Goal: Task Accomplishment & Management: Complete application form

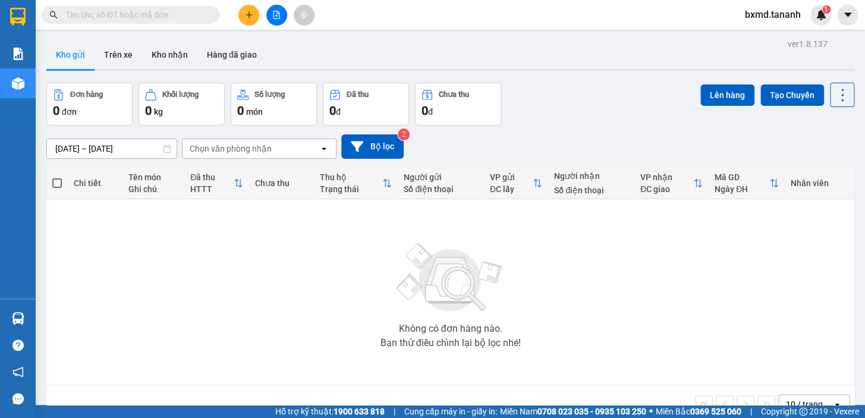
click at [254, 5] on div at bounding box center [276, 15] width 89 height 21
click at [252, 8] on button at bounding box center [248, 15] width 21 height 21
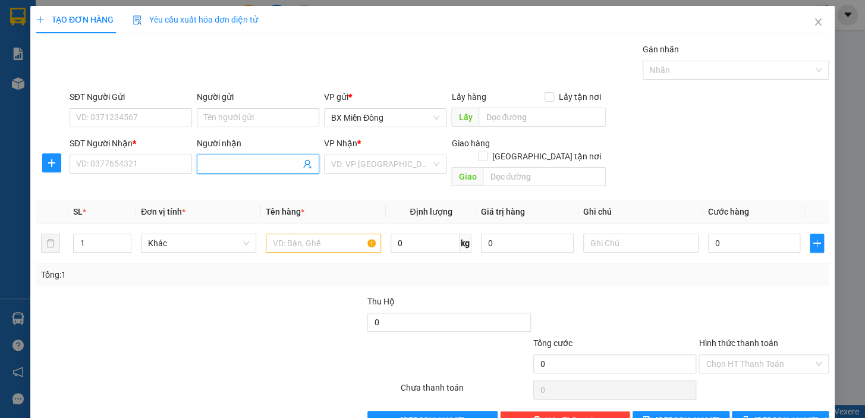
click at [238, 159] on input "Người nhận" at bounding box center [252, 164] width 96 height 13
type input "n"
type input "A"
type input "Â"
click at [149, 163] on input "SĐT Người Nhận *" at bounding box center [131, 164] width 122 height 19
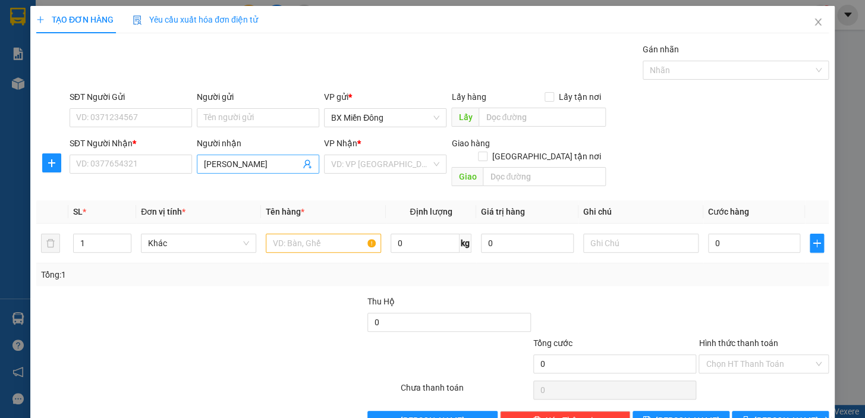
click at [215, 166] on input "[PERSON_NAME]" at bounding box center [252, 164] width 96 height 13
type input "[PERSON_NAME]"
click at [158, 161] on input "SĐT Người Nhận *" at bounding box center [131, 164] width 122 height 19
type input "0898399579"
click at [206, 125] on input "Người gửi" at bounding box center [258, 117] width 122 height 19
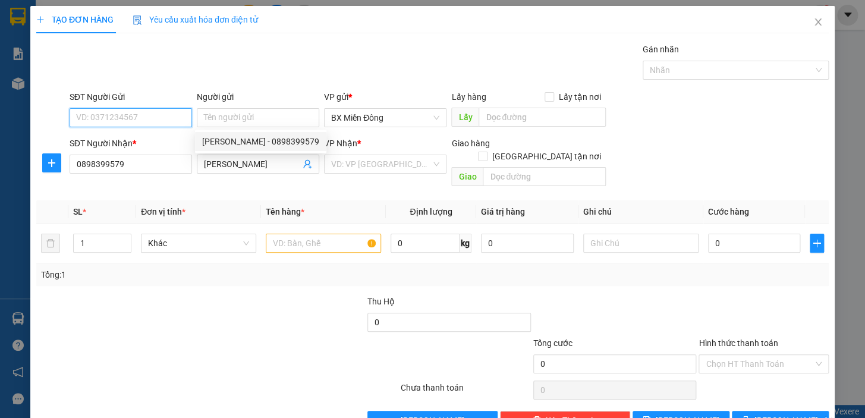
click at [131, 119] on input "SĐT Người Gửi" at bounding box center [131, 117] width 122 height 19
click at [95, 120] on input "097709657" at bounding box center [131, 117] width 122 height 19
type input "0977809657"
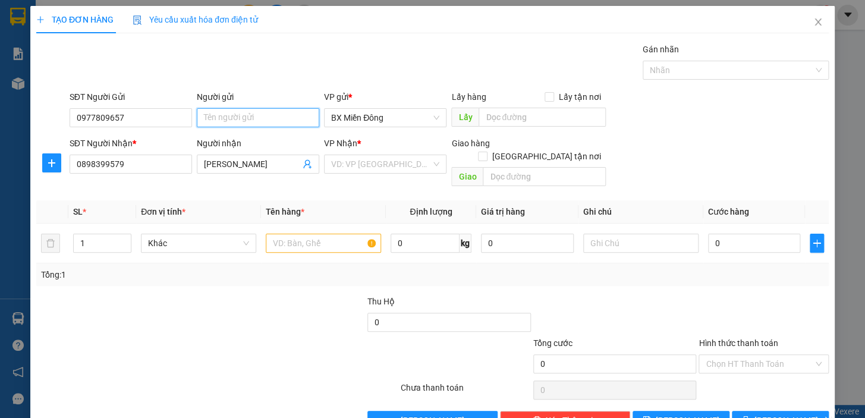
click at [198, 116] on input "Người gửi" at bounding box center [258, 117] width 122 height 19
type input "NGUYÊN"
click at [381, 160] on input "search" at bounding box center [381, 164] width 100 height 18
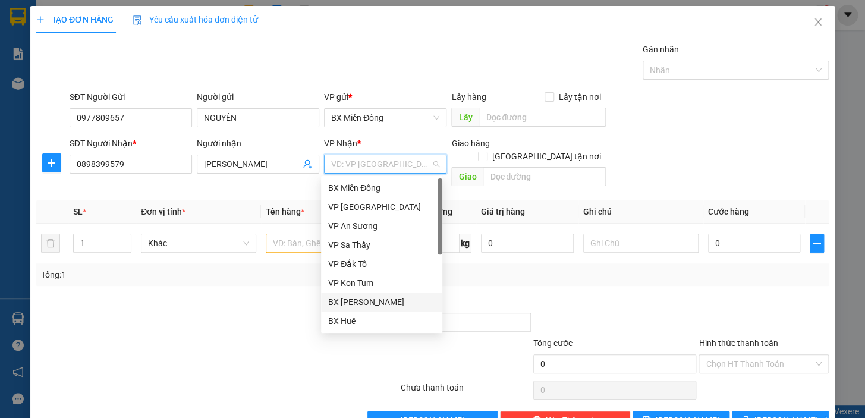
click at [379, 304] on div "BX [PERSON_NAME]" at bounding box center [381, 301] width 107 height 13
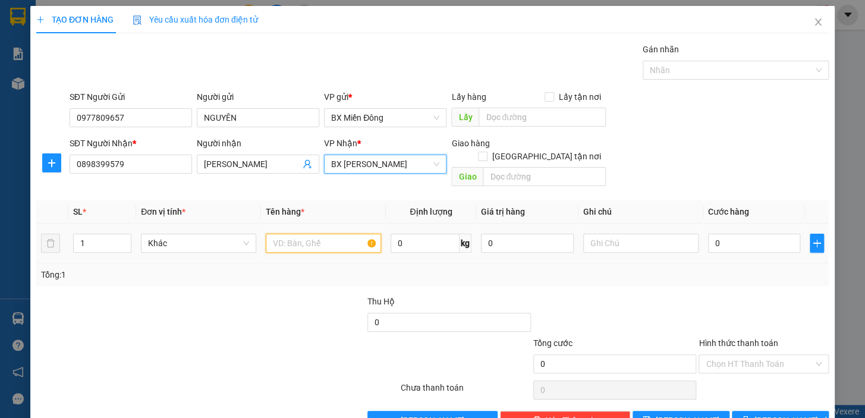
click at [306, 234] on input "text" at bounding box center [323, 243] width 115 height 19
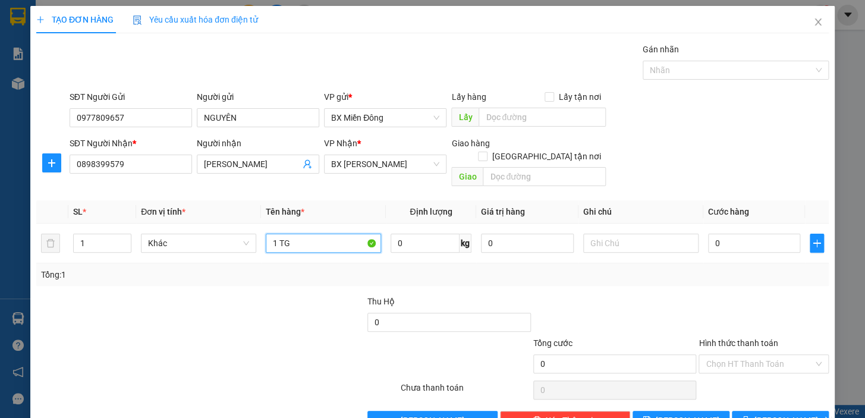
type input "1 TG"
type input "5"
type input "50"
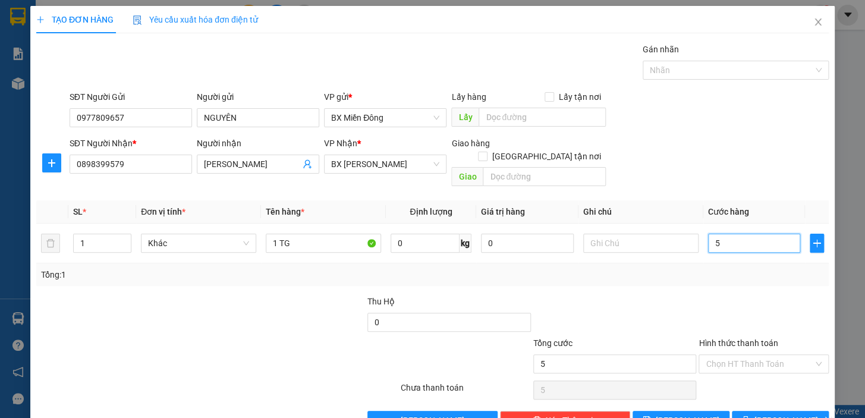
type input "50"
type input "50.000"
click at [779, 355] on input "Hình thức thanh toán" at bounding box center [760, 364] width 108 height 18
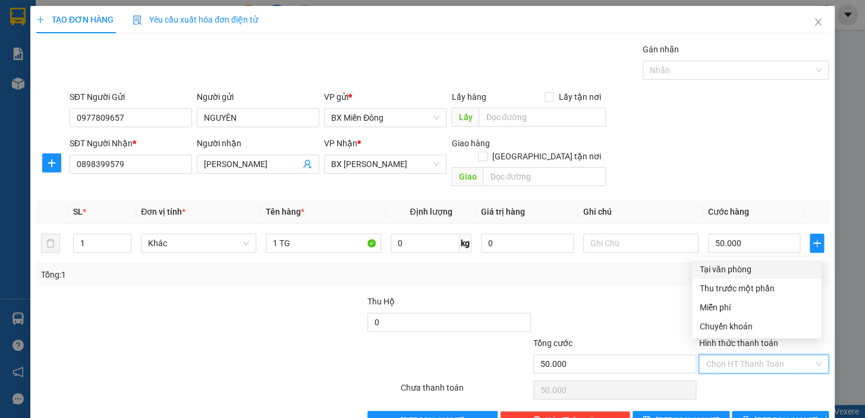
click at [755, 271] on div "Tại văn phòng" at bounding box center [756, 269] width 115 height 13
type input "0"
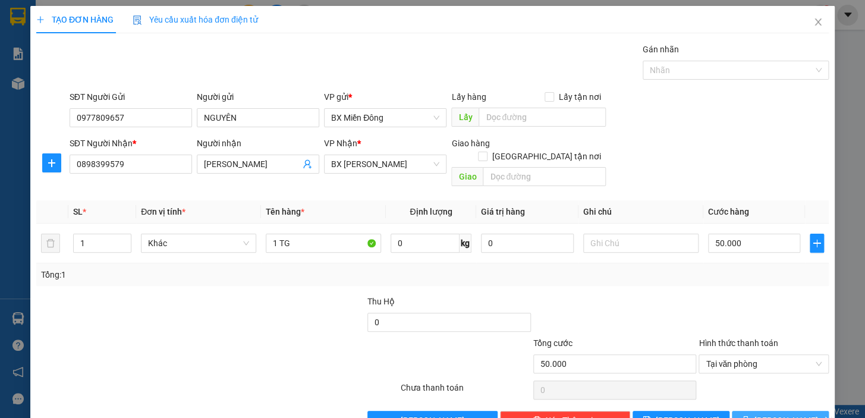
click at [808, 411] on button "[PERSON_NAME] và In" at bounding box center [780, 420] width 97 height 19
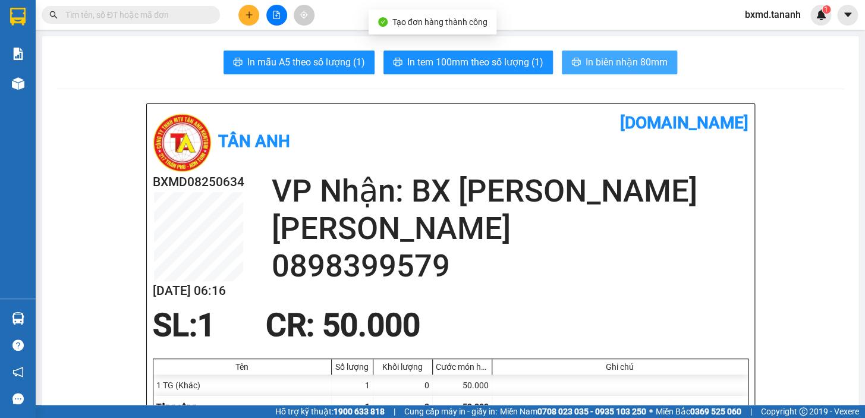
click at [586, 61] on span "In biên nhận 80mm" at bounding box center [627, 62] width 82 height 15
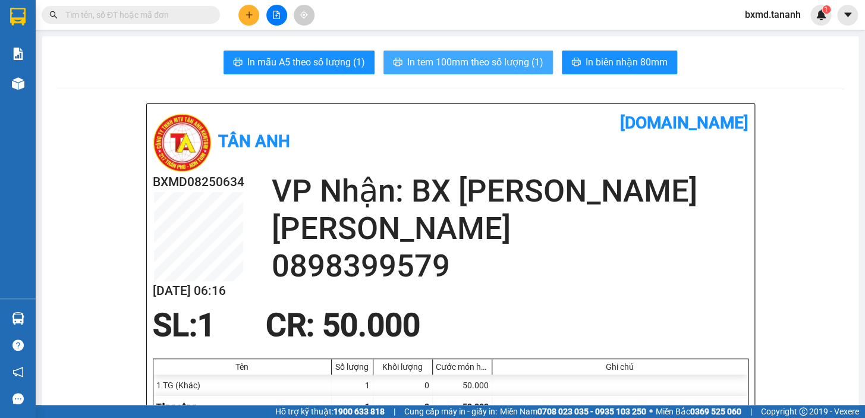
click at [461, 67] on span "In tem 100mm theo số lượng (1)" at bounding box center [475, 62] width 136 height 15
